Goal: Register for event/course

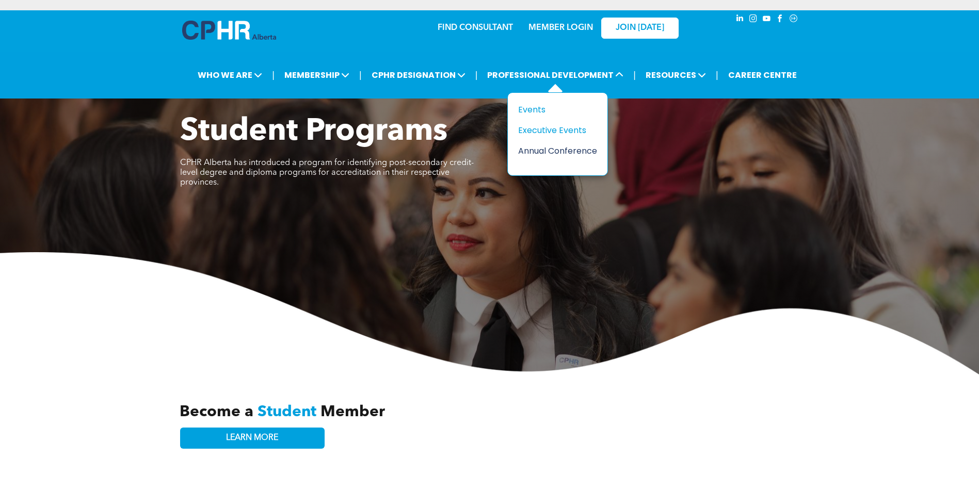
click at [565, 155] on div "Annual Conference" at bounding box center [553, 151] width 71 height 13
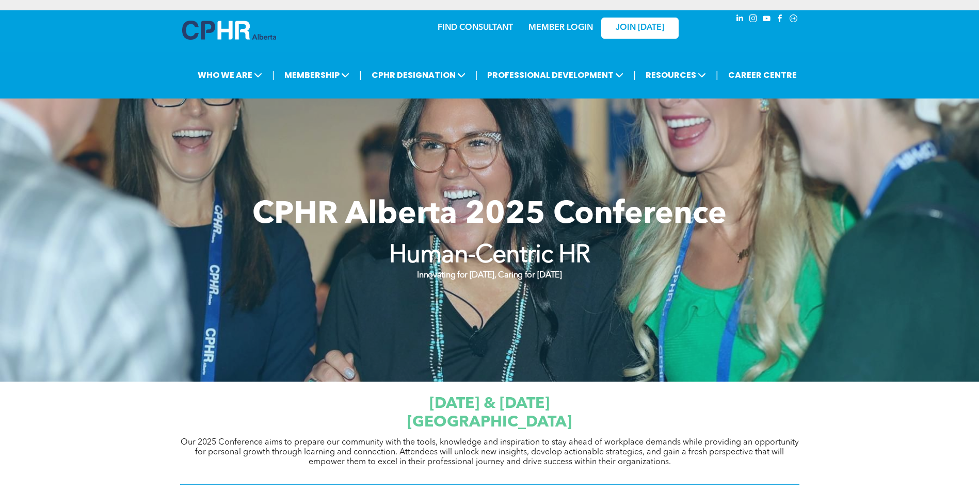
click at [236, 35] on img at bounding box center [229, 30] width 94 height 19
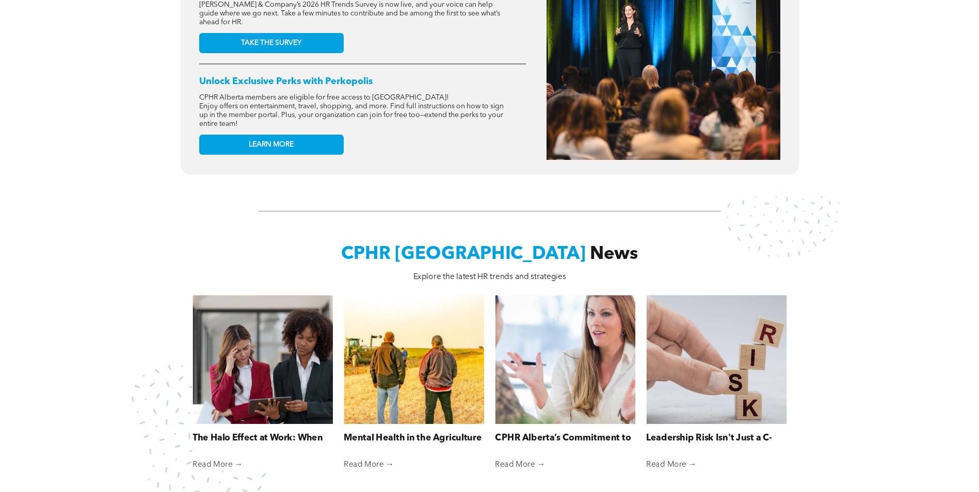
scroll to position [568, 0]
